Goal: Information Seeking & Learning: Find specific page/section

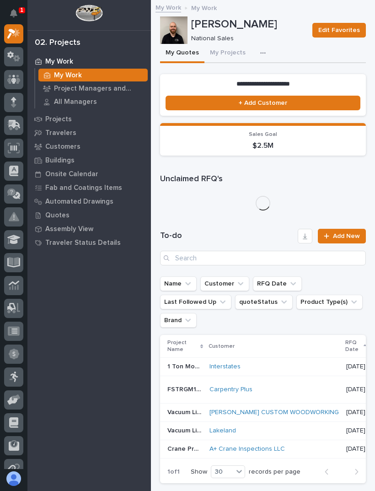
click at [227, 57] on button "My Projects" at bounding box center [227, 53] width 47 height 19
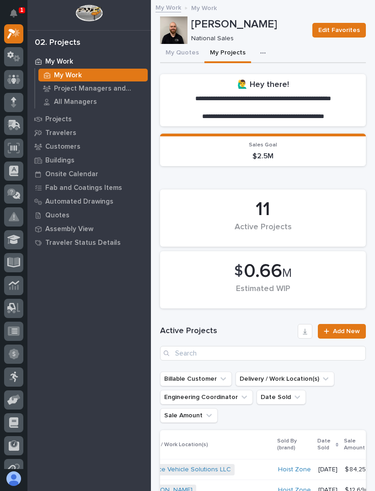
click at [63, 88] on p "Project Managers and Engineers" at bounding box center [99, 89] width 90 height 8
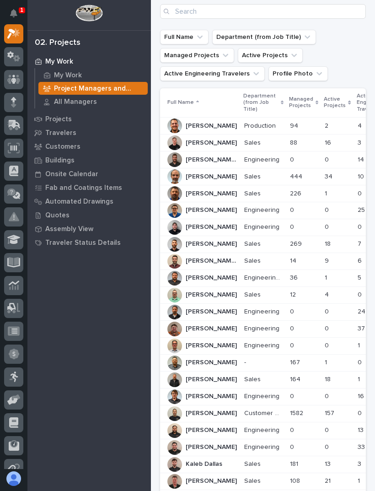
scroll to position [34, 0]
click at [325, 345] on p "0" at bounding box center [328, 345] width 6 height 10
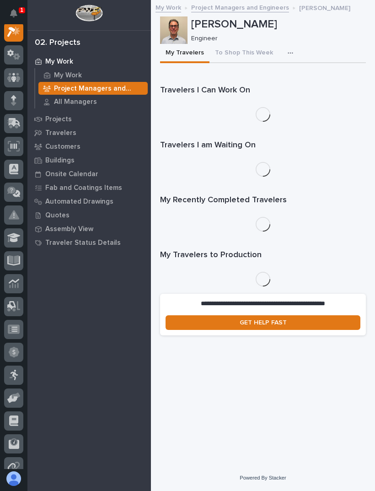
scroll to position [23, 0]
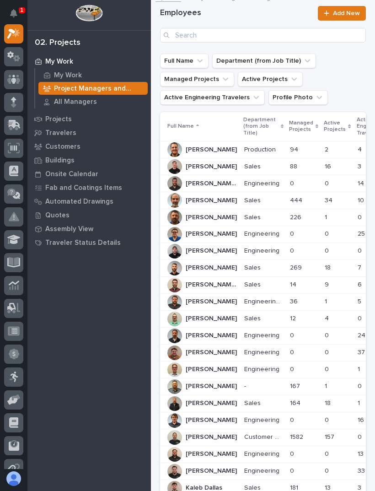
scroll to position [14, 0]
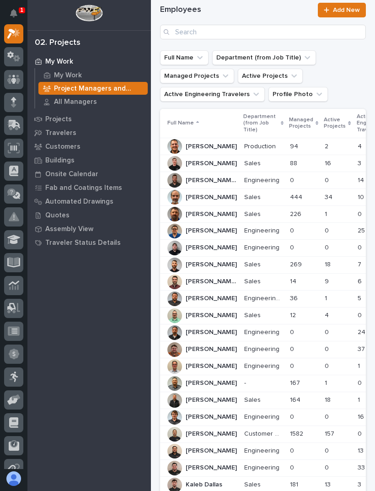
click at [325, 281] on p at bounding box center [337, 282] width 25 height 8
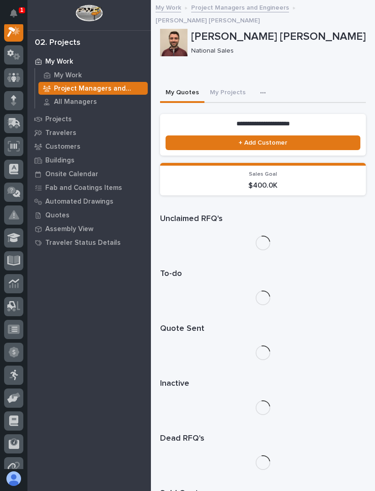
scroll to position [23, 0]
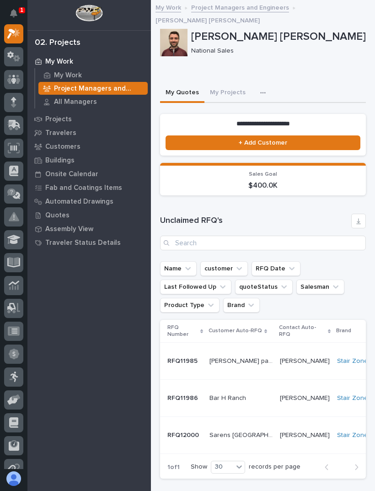
click at [236, 84] on button "My Projects" at bounding box center [227, 93] width 47 height 19
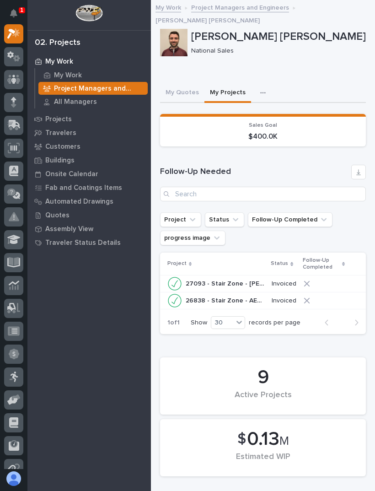
click at [130, 89] on p "Project Managers and Engineers" at bounding box center [99, 89] width 90 height 8
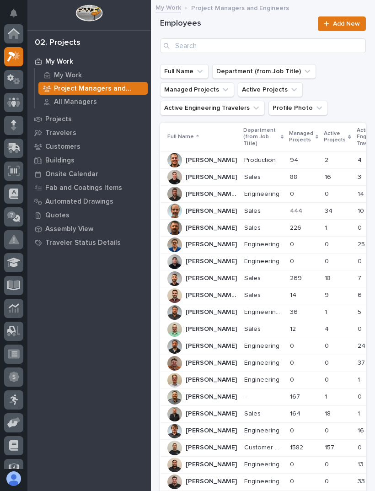
scroll to position [23, 0]
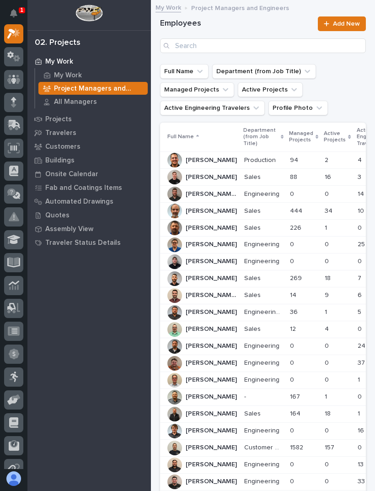
click at [293, 325] on p at bounding box center [303, 329] width 27 height 8
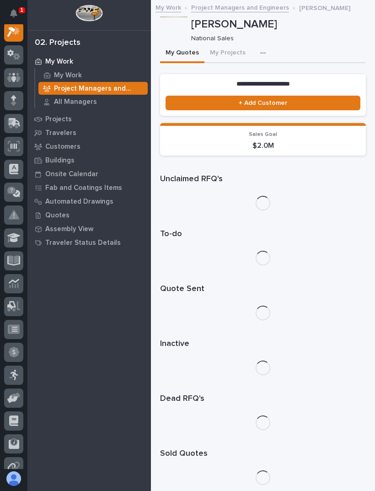
scroll to position [23, 0]
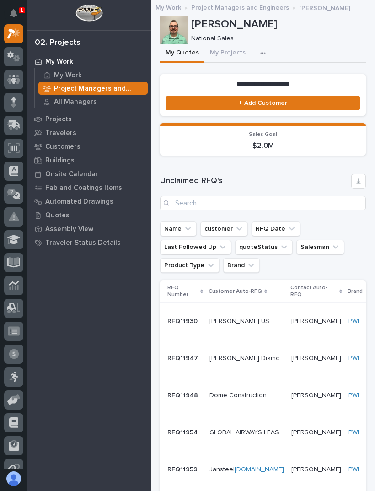
click at [222, 61] on button "My Projects" at bounding box center [227, 53] width 47 height 19
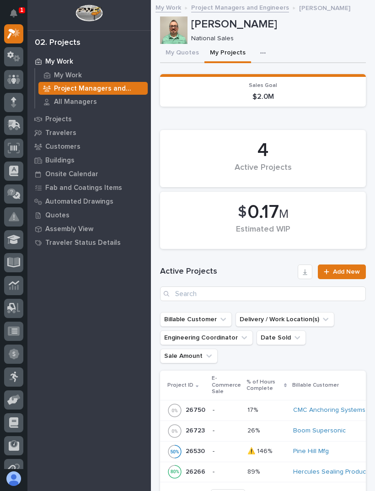
click at [57, 86] on p "Project Managers and Engineers" at bounding box center [99, 89] width 90 height 8
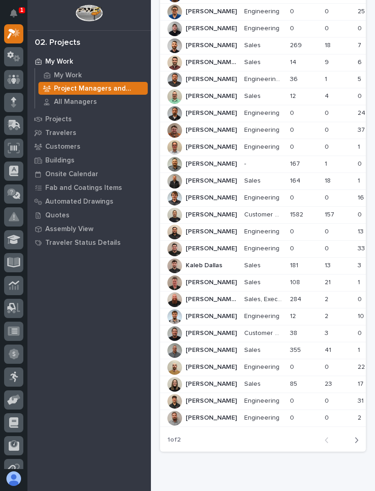
scroll to position [232, 0]
click at [358, 249] on div "33 33" at bounding box center [375, 249] width 35 height 15
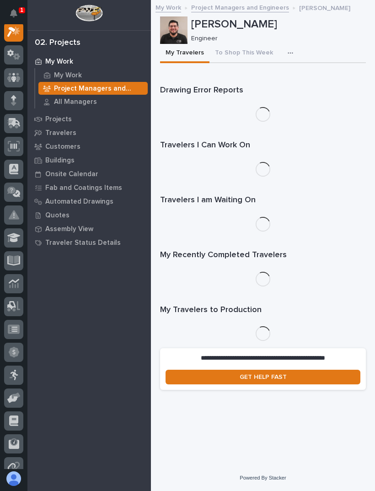
scroll to position [23, 0]
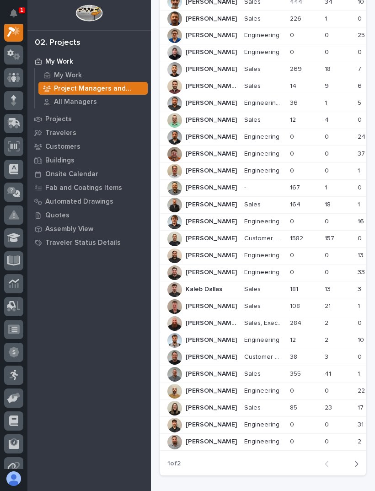
scroll to position [208, 0]
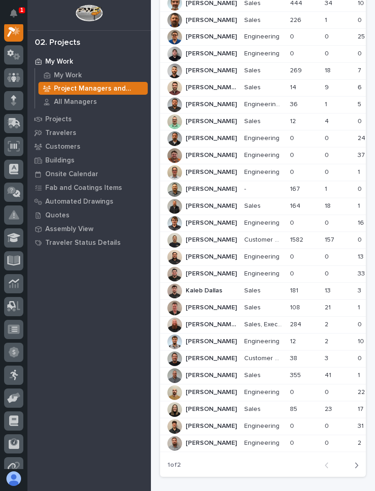
click at [290, 287] on p at bounding box center [303, 291] width 27 height 8
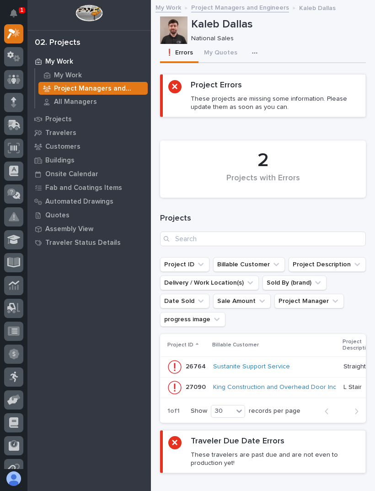
click at [252, 57] on button "button" at bounding box center [257, 53] width 20 height 18
click at [239, 81] on button "My Projects" at bounding box center [227, 78] width 68 height 16
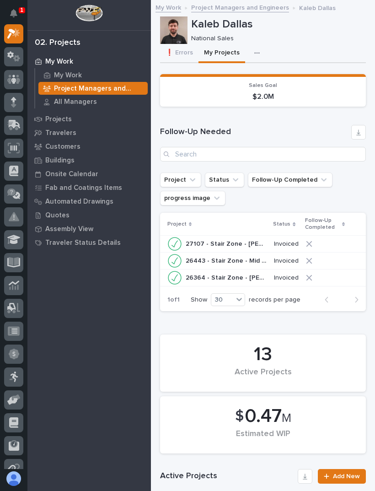
click at [59, 89] on p "Project Managers and Engineers" at bounding box center [99, 89] width 90 height 8
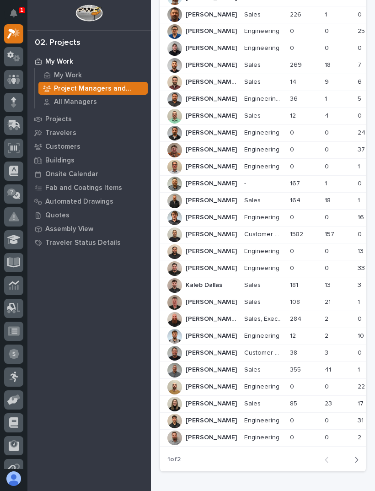
scroll to position [215, 0]
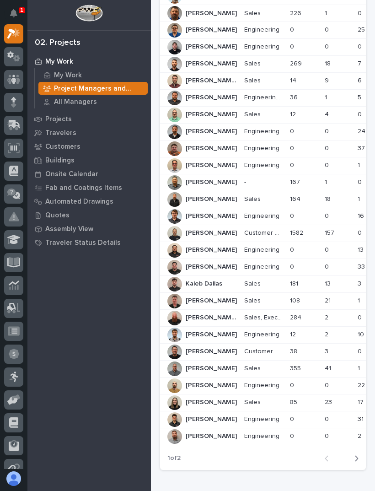
click at [359, 454] on button "Next" at bounding box center [354, 458] width 24 height 8
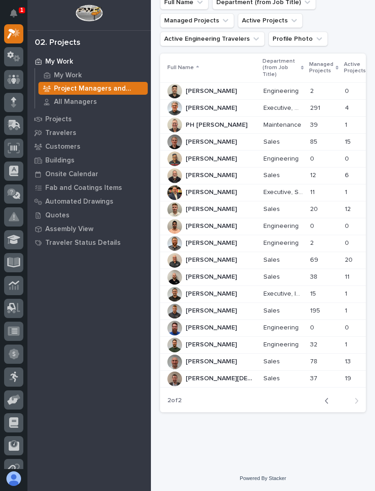
scroll to position [33, 0]
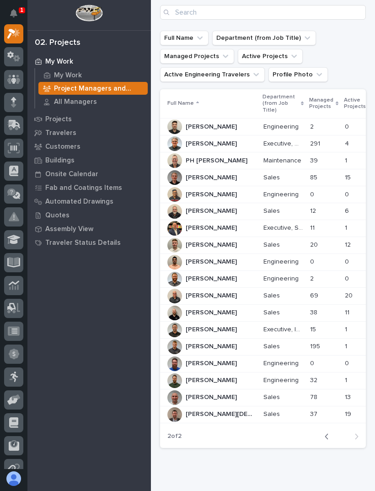
click at [306, 393] on td "78 78" at bounding box center [323, 397] width 35 height 17
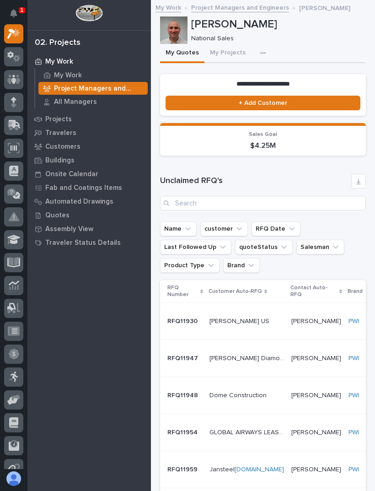
click at [226, 62] on button "My Projects" at bounding box center [227, 53] width 47 height 19
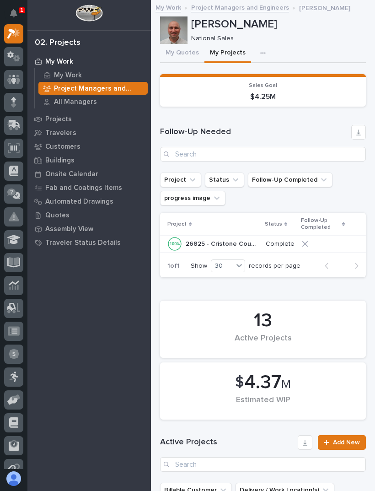
click at [63, 93] on div "Project Managers and Engineers" at bounding box center [92, 88] width 109 height 13
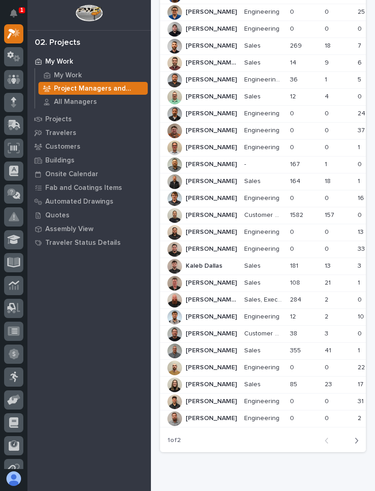
scroll to position [236, 0]
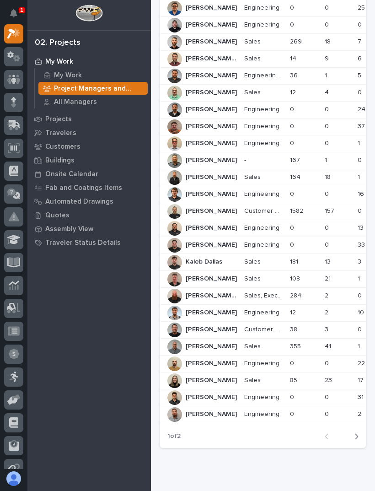
click at [321, 287] on td "2 2" at bounding box center [337, 295] width 32 height 17
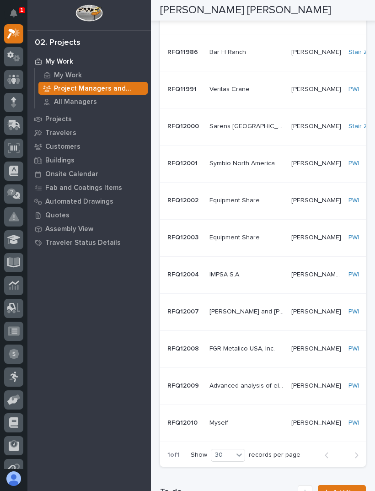
scroll to position [679, 0]
click at [231, 404] on td "Myself Myself" at bounding box center [247, 422] width 82 height 37
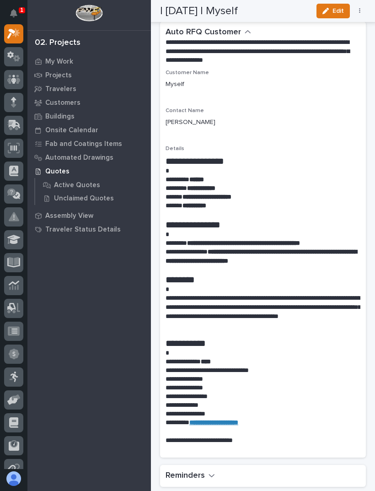
scroll to position [666, 0]
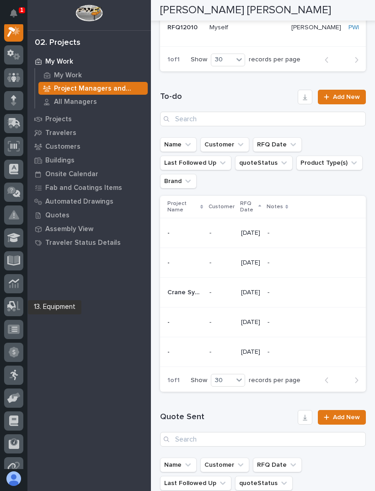
click at [117, 72] on div "My Work" at bounding box center [92, 75] width 109 height 13
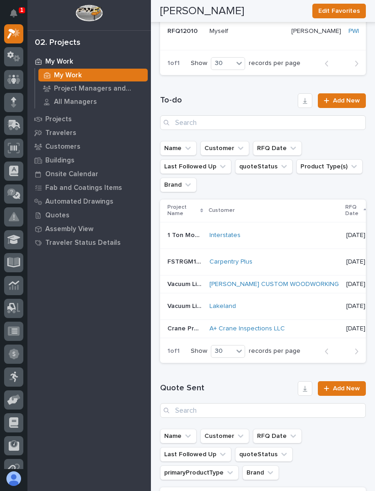
scroll to position [988, 0]
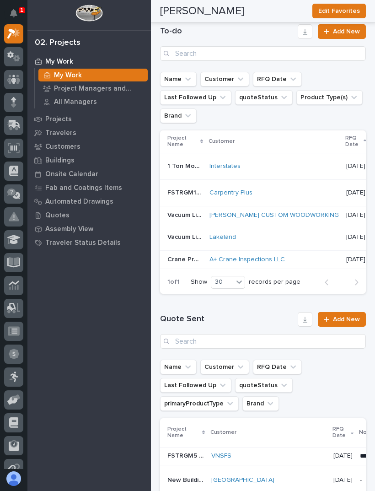
click at [316, 257] on div "A+ Crane Inspections LLC" at bounding box center [273, 260] width 129 height 8
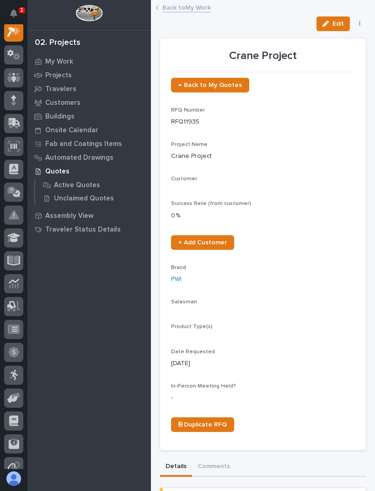
scroll to position [23, 0]
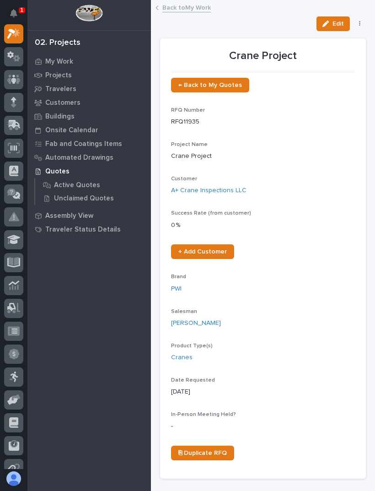
click at [200, 9] on link "Back to My Work" at bounding box center [186, 7] width 48 height 11
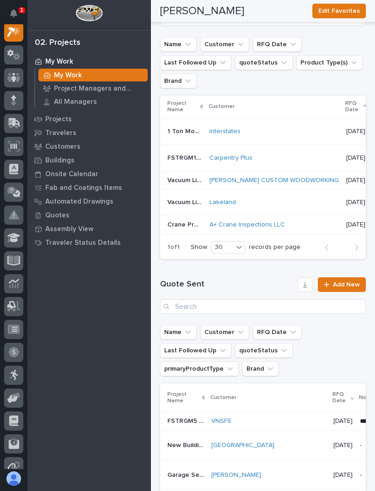
scroll to position [1019, 0]
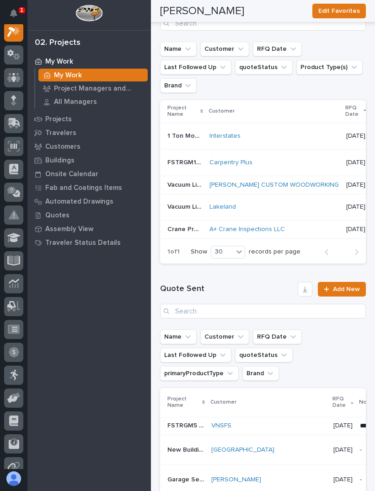
click at [295, 159] on div "Carpentry Plus" at bounding box center [273, 163] width 129 height 8
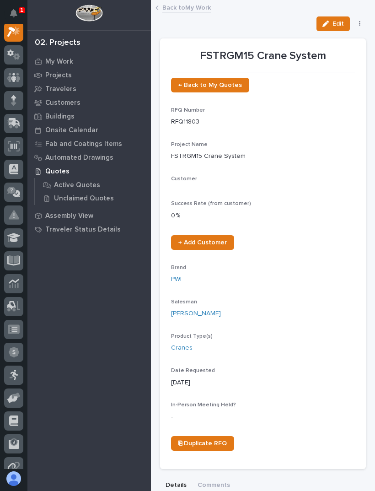
scroll to position [23, 0]
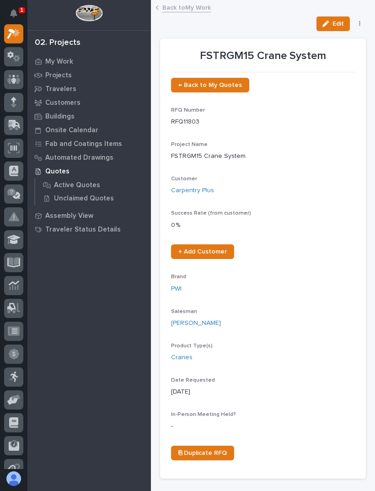
click at [195, 8] on link "Back to My Work" at bounding box center [186, 7] width 48 height 11
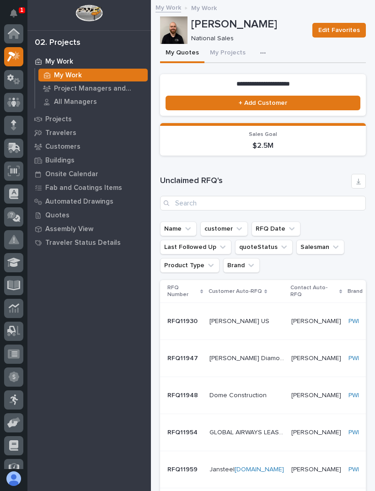
scroll to position [25, 0]
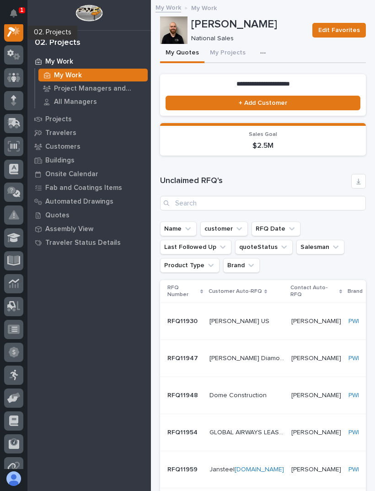
click at [66, 83] on div "Project Managers and Engineers" at bounding box center [92, 88] width 109 height 13
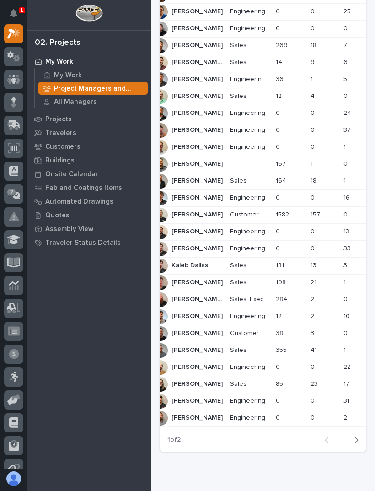
scroll to position [232, 0]
click at [361, 436] on button "Next" at bounding box center [354, 440] width 24 height 8
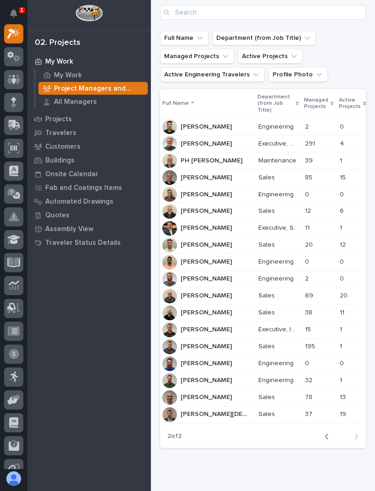
scroll to position [0, 4]
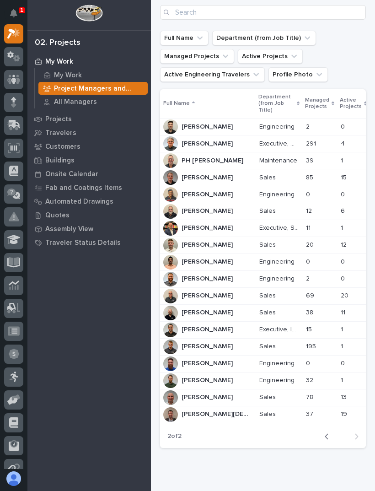
click at [302, 243] on td "20 20" at bounding box center [319, 244] width 35 height 17
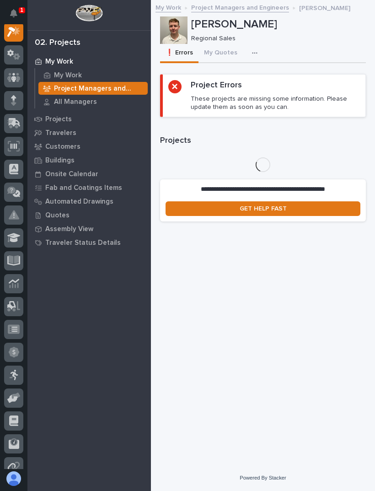
scroll to position [23, 0]
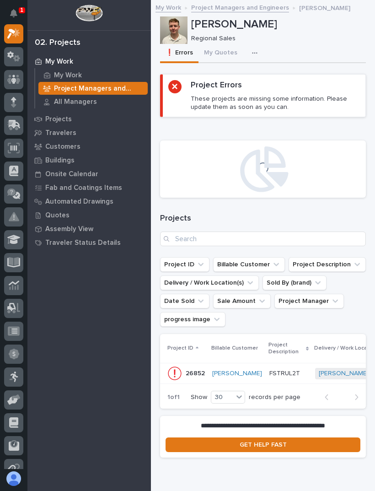
click at [247, 54] on button "button" at bounding box center [257, 53] width 20 height 18
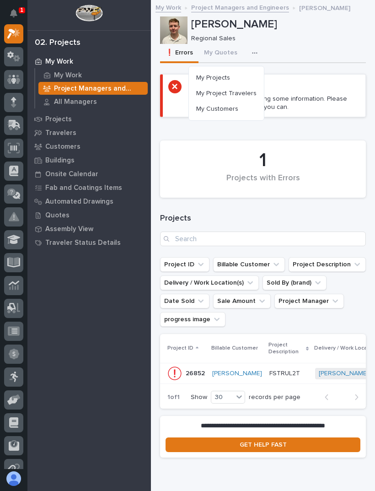
click at [236, 78] on button "My Projects" at bounding box center [227, 78] width 68 height 16
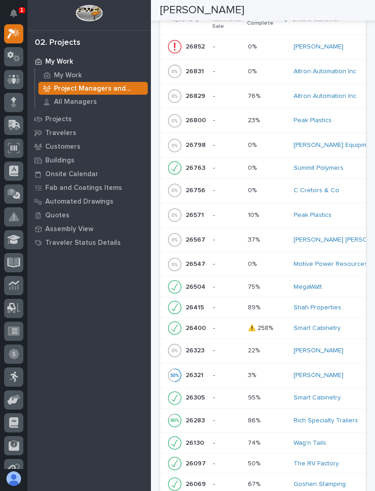
scroll to position [1007, 0]
click at [340, 346] on div "[PERSON_NAME]" at bounding box center [347, 350] width 107 height 8
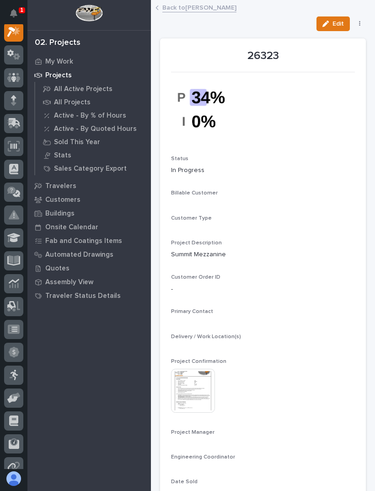
scroll to position [23, 0]
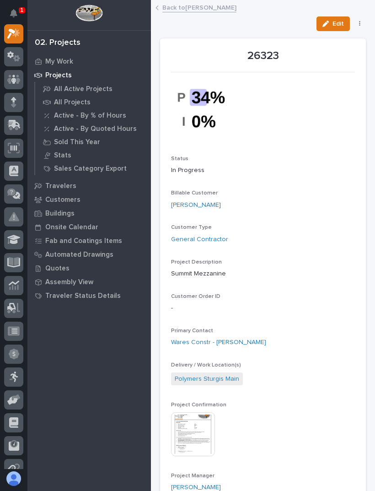
click at [199, 417] on img at bounding box center [193, 434] width 44 height 44
click at [205, 422] on img at bounding box center [193, 434] width 44 height 44
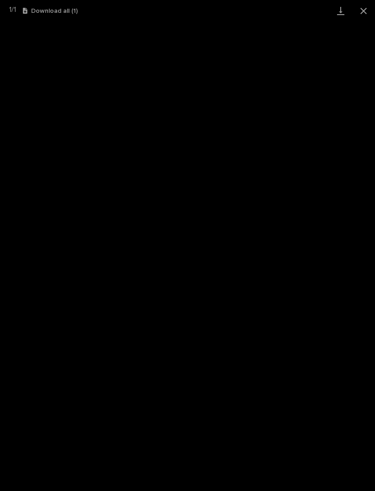
click at [362, 10] on button "Close gallery" at bounding box center [363, 10] width 23 height 21
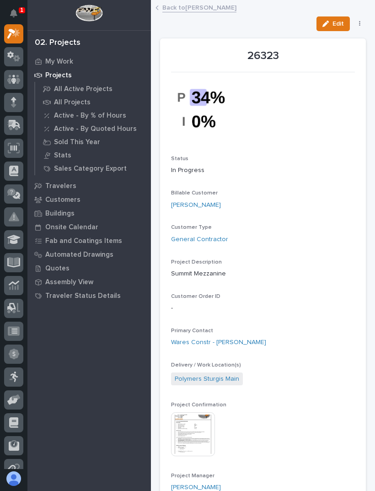
click at [222, 4] on link "Back to [PERSON_NAME]" at bounding box center [199, 7] width 74 height 11
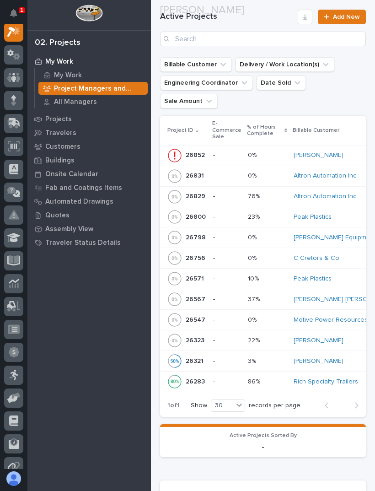
scroll to position [253, 0]
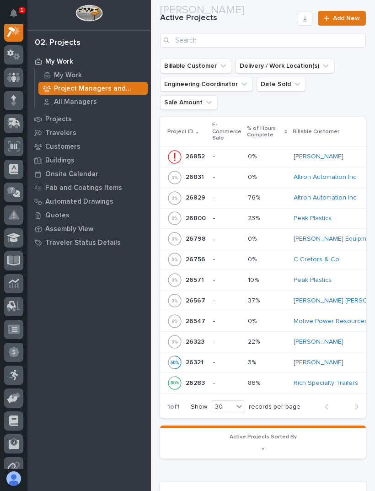
click at [328, 359] on div "[PERSON_NAME]" at bounding box center [347, 363] width 107 height 8
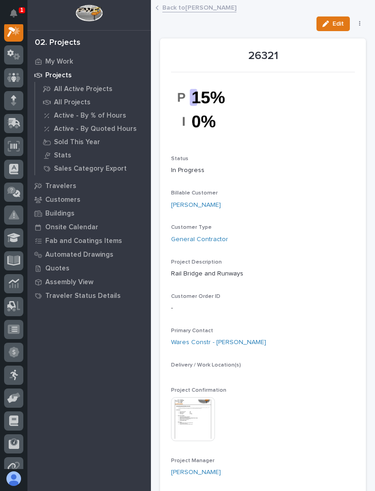
scroll to position [23, 0]
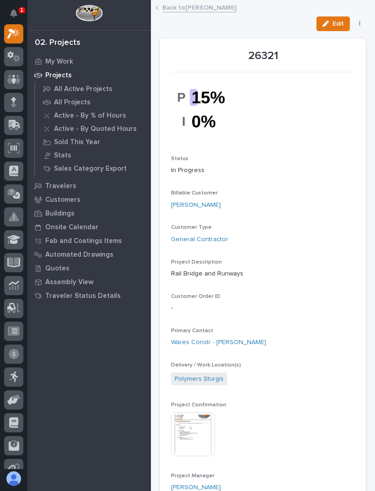
click at [193, 430] on img at bounding box center [193, 434] width 44 height 44
click at [215, 9] on link "Back to [PERSON_NAME]" at bounding box center [199, 7] width 74 height 11
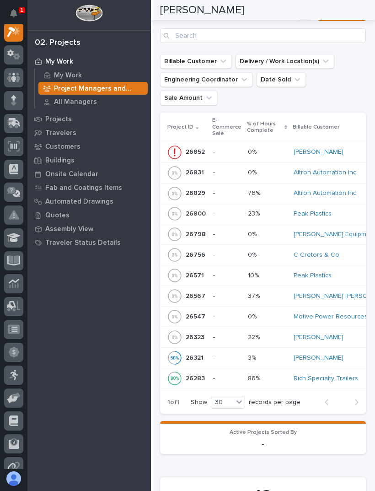
scroll to position [306, 0]
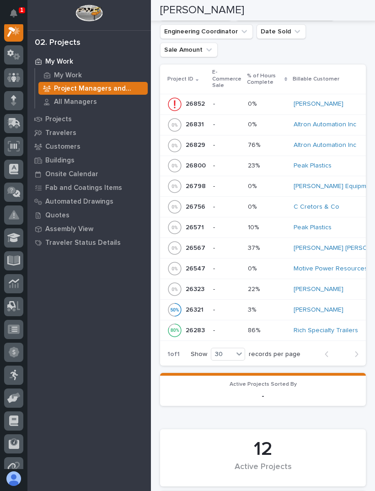
click at [349, 285] on div "[PERSON_NAME]" at bounding box center [347, 289] width 107 height 8
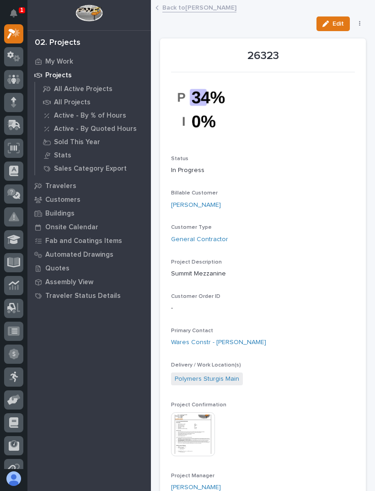
click at [217, 9] on link "Back to [PERSON_NAME]" at bounding box center [199, 7] width 74 height 11
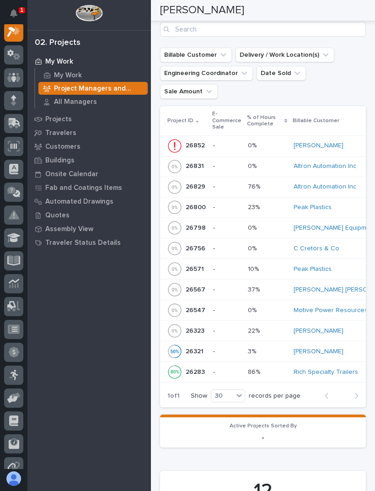
scroll to position [253, 0]
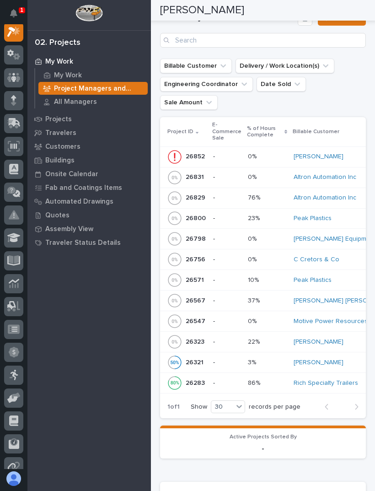
click at [350, 215] on div "Peak Plastics" at bounding box center [347, 219] width 107 height 8
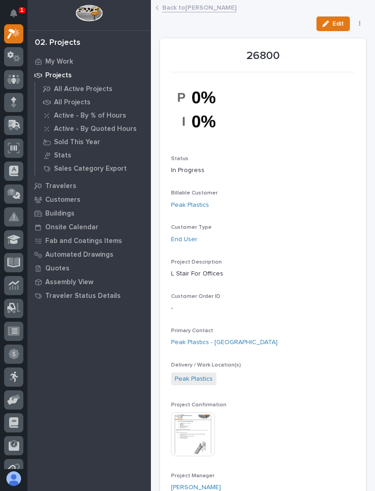
click at [214, 9] on link "Back to [PERSON_NAME]" at bounding box center [199, 7] width 74 height 11
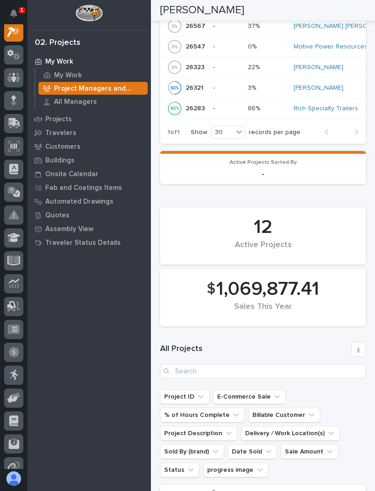
scroll to position [606, 0]
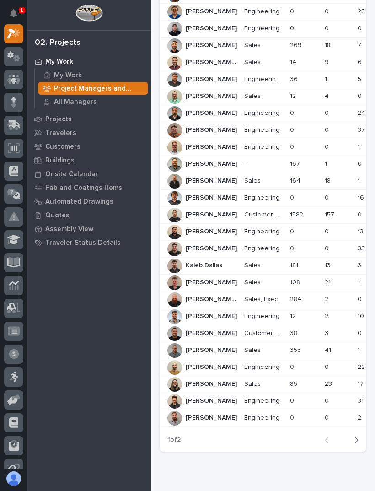
scroll to position [232, 0]
click at [358, 436] on icon "button" at bounding box center [357, 440] width 4 height 8
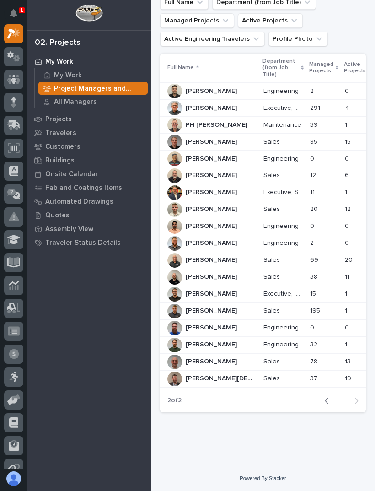
scroll to position [33, 0]
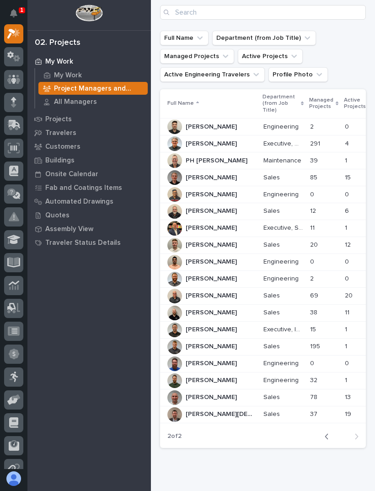
click at [310, 305] on div "38 38" at bounding box center [323, 312] width 27 height 15
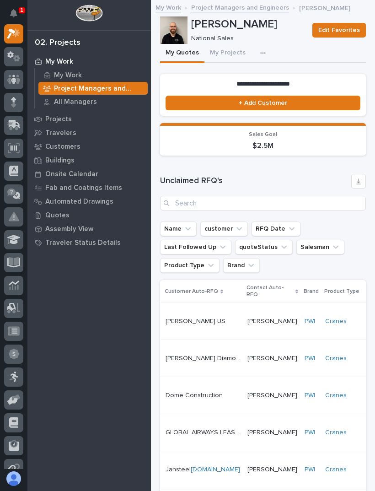
scroll to position [0, 43]
click at [228, 59] on button "My Projects" at bounding box center [227, 53] width 47 height 19
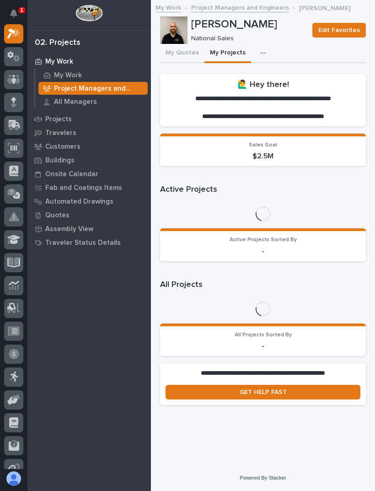
click at [365, 65] on div "**********" at bounding box center [263, 238] width 206 height 347
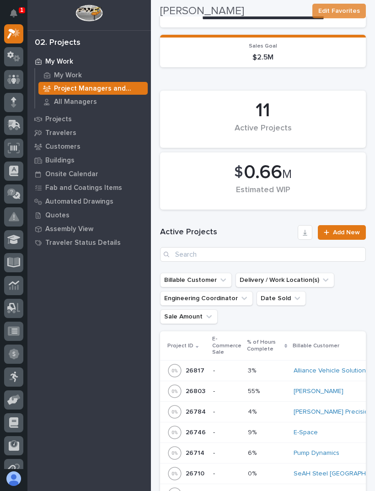
scroll to position [99, 0]
